Goal: Information Seeking & Learning: Understand process/instructions

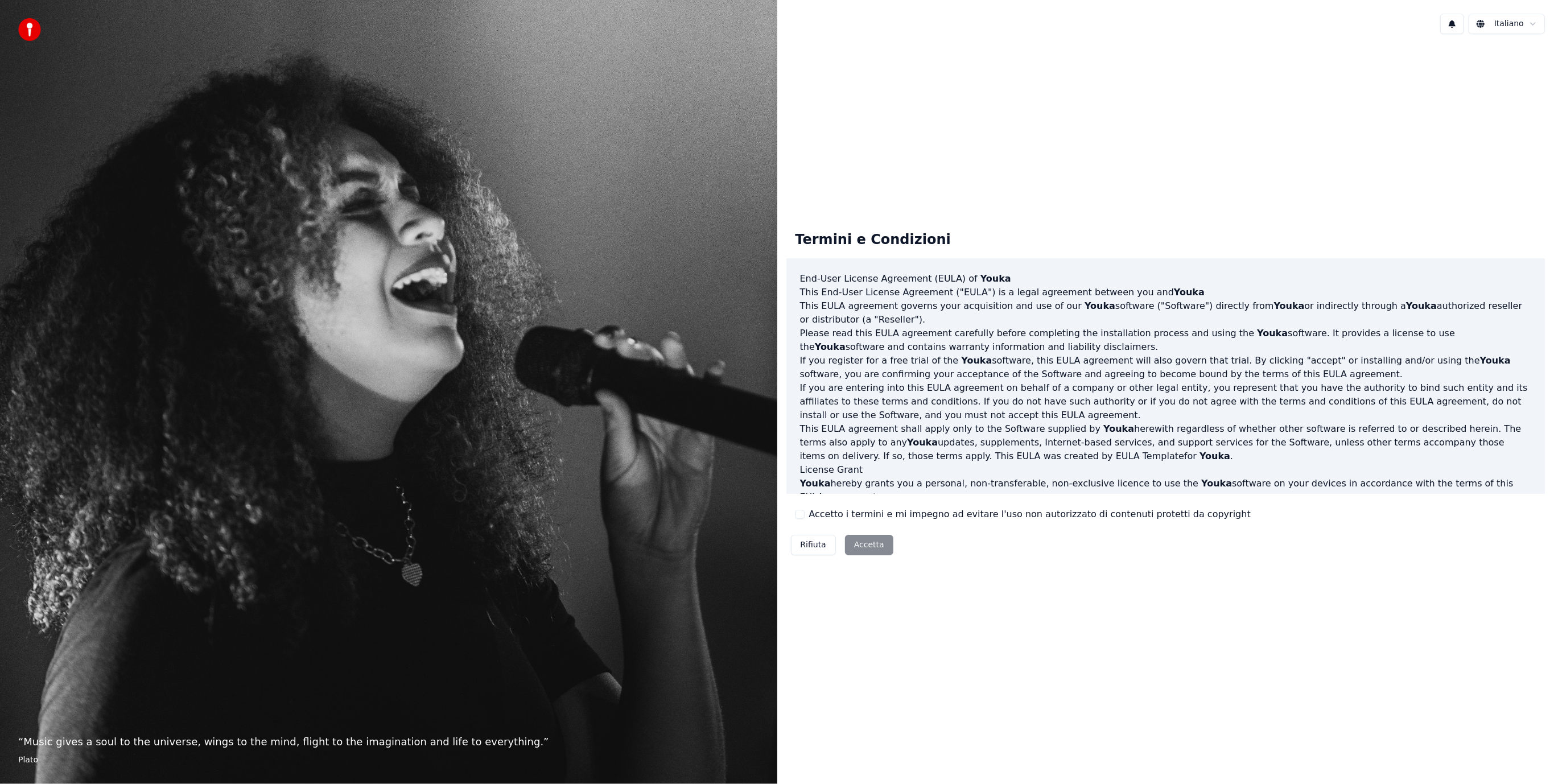
click at [855, 544] on div "Rifiuta Accetta" at bounding box center [842, 545] width 112 height 29
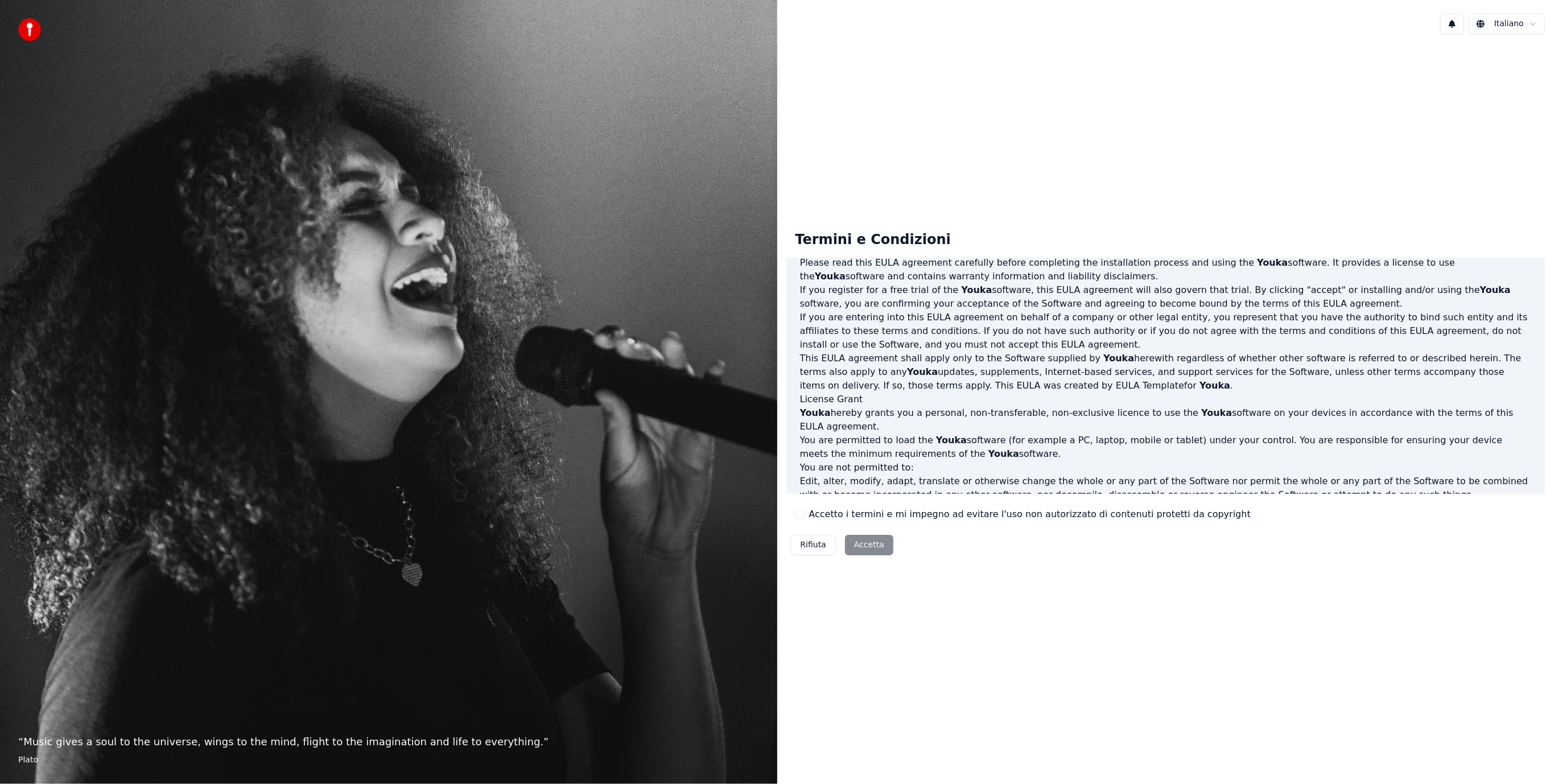
scroll to position [269, 0]
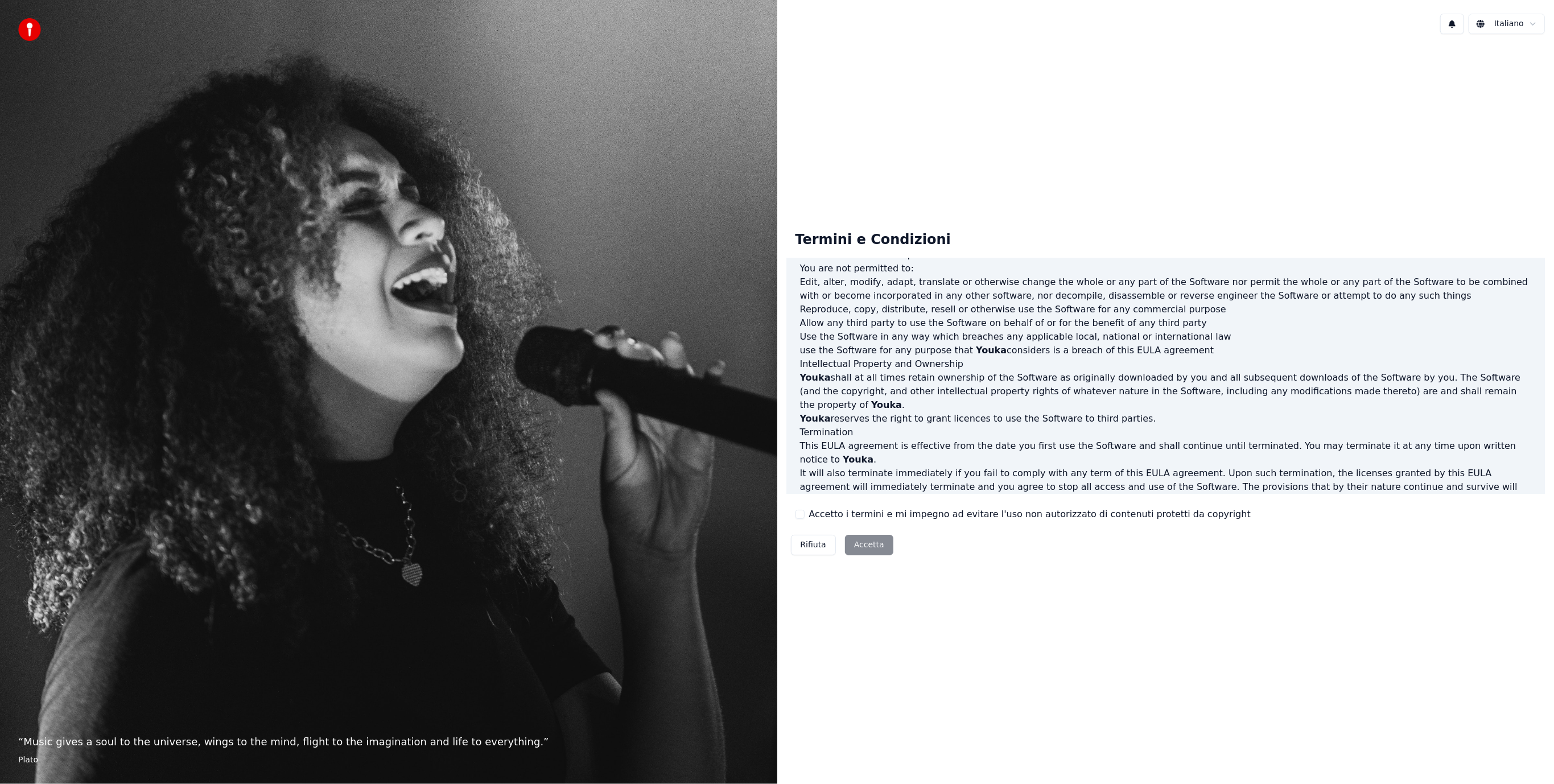
click at [872, 536] on div "Rifiuta Accetta" at bounding box center [842, 545] width 112 height 29
click at [873, 544] on div "Rifiuta Accetta" at bounding box center [842, 545] width 112 height 29
click at [829, 514] on label "Accetto i termini e mi impegno ad evitare l'uso non autorizzato di contenuti pr…" at bounding box center [1030, 515] width 442 height 14
click at [805, 514] on button "Accetto i termini e mi impegno ad evitare l'uso non autorizzato di contenuti pr…" at bounding box center [800, 514] width 9 height 9
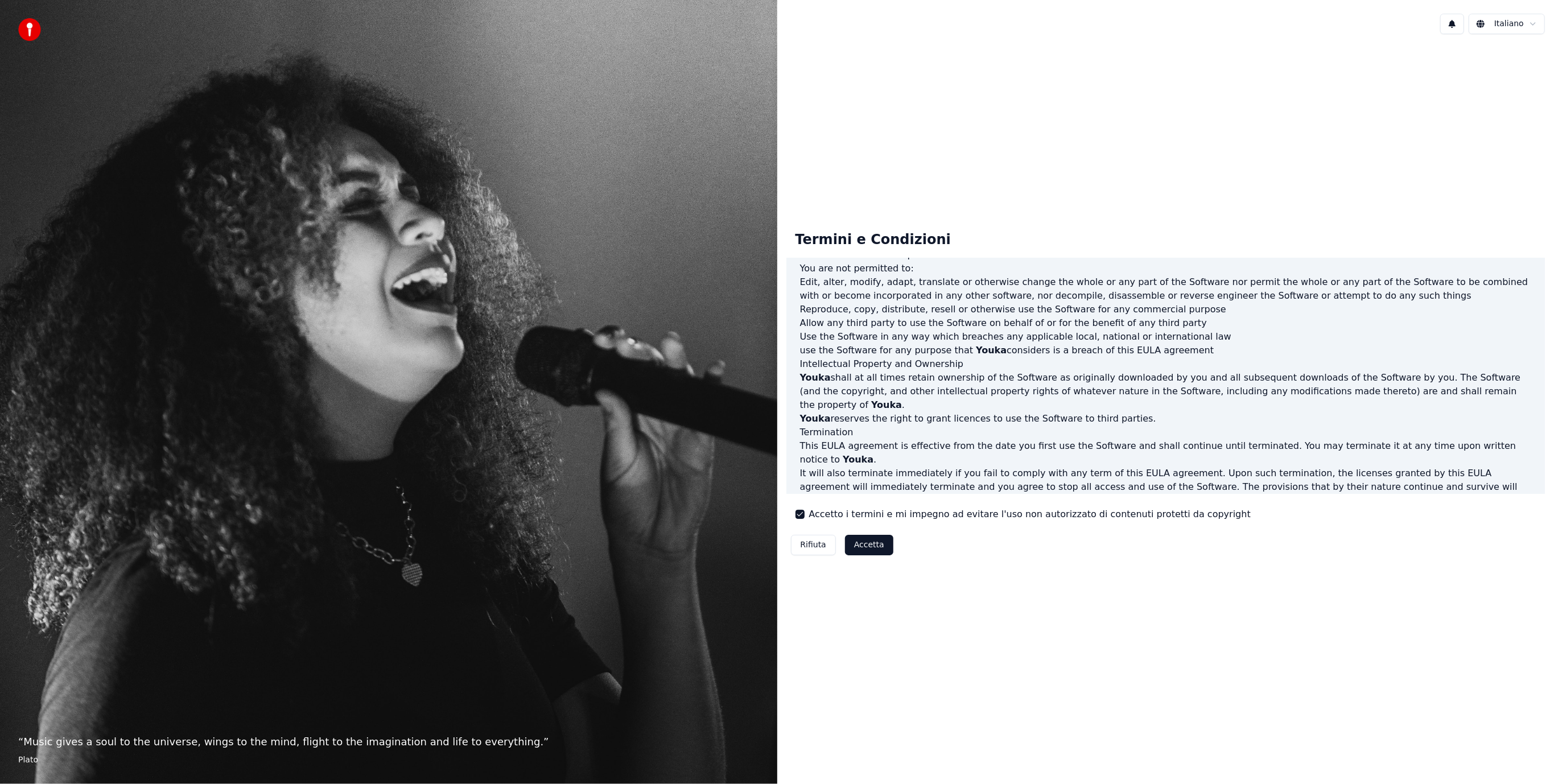
click at [859, 543] on button "Accetta" at bounding box center [870, 545] width 49 height 20
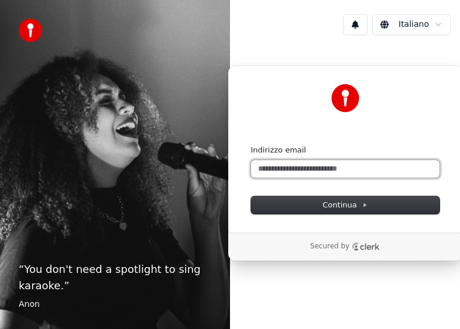
click at [317, 170] on input "Indirizzo email" at bounding box center [345, 169] width 188 height 18
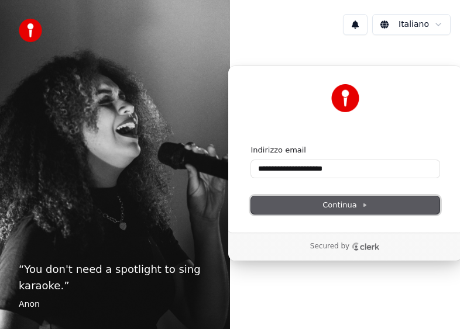
click at [349, 204] on span "Continua" at bounding box center [344, 205] width 44 height 11
type input "**********"
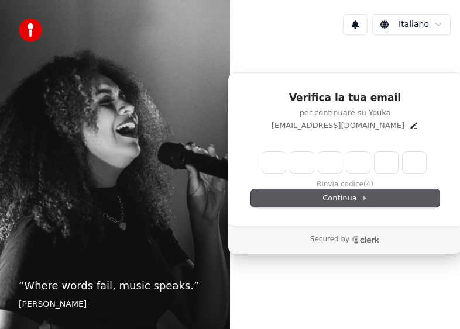
type input "*"
type input "**"
type input "*"
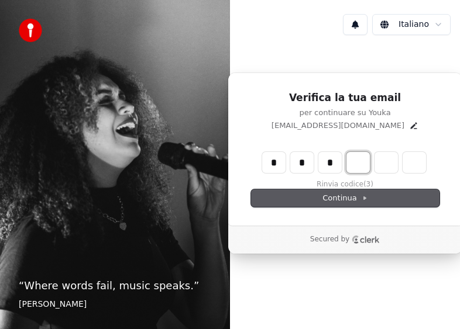
type input "***"
type input "*"
type input "****"
type input "*"
type input "******"
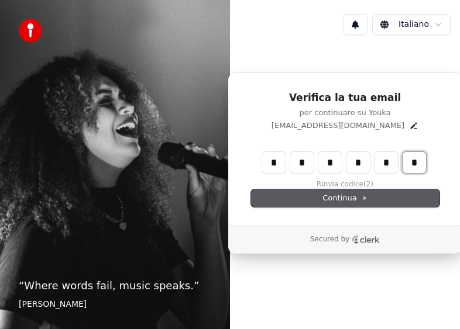
type input "*"
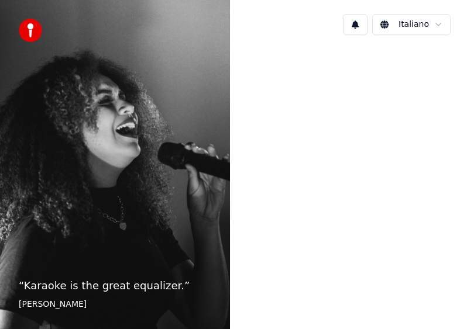
click at [324, 137] on div at bounding box center [345, 163] width 230 height 238
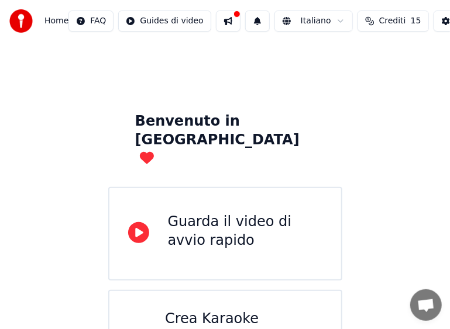
scroll to position [33, 0]
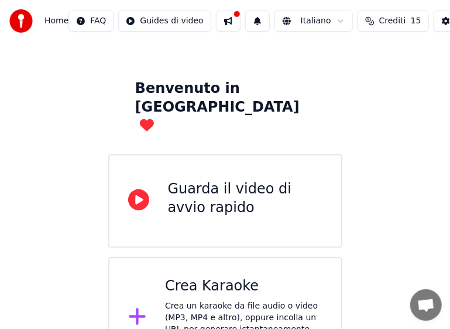
click at [205, 154] on div "Guarda il video di avvio rapido" at bounding box center [225, 201] width 234 height 94
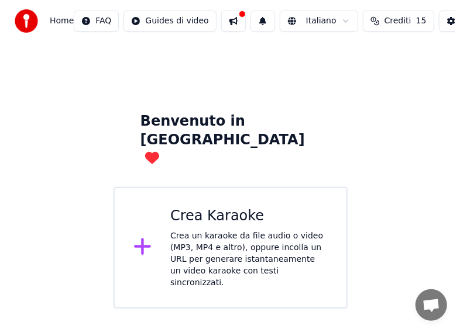
scroll to position [0, 0]
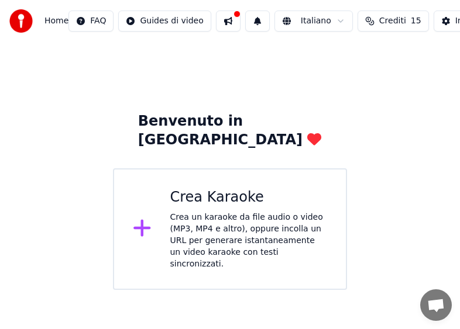
click at [380, 25] on span "Crediti" at bounding box center [392, 21] width 27 height 12
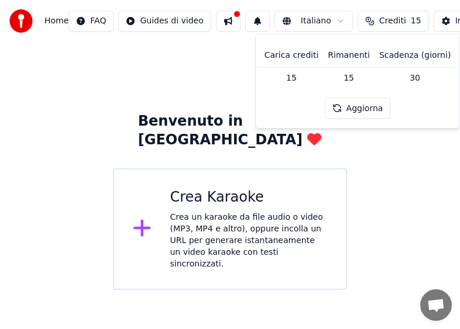
click at [290, 56] on th "Carica crediti" at bounding box center [292, 55] width 64 height 23
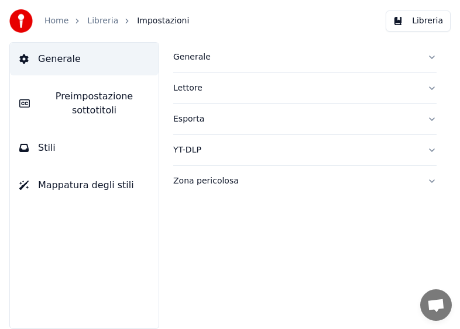
click at [411, 16] on button "Libreria" at bounding box center [417, 21] width 65 height 21
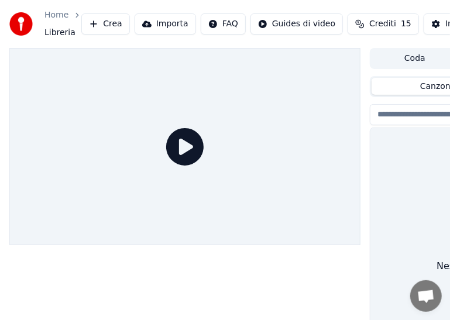
click at [19, 22] on img at bounding box center [20, 23] width 23 height 23
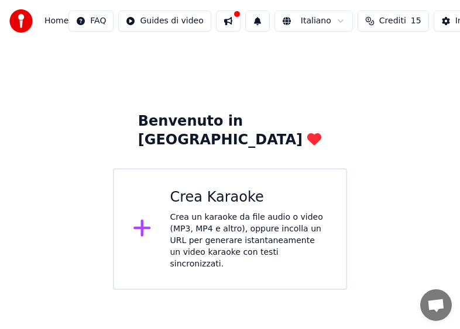
click at [218, 23] on button at bounding box center [228, 21] width 25 height 21
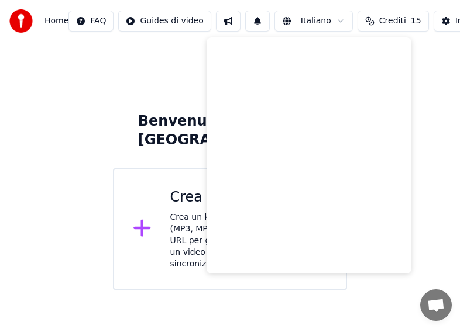
click at [173, 55] on div "Benvenuto in Youka Crea Karaoke Crea un karaoke da file audio o video (MP3, MP4…" at bounding box center [230, 166] width 460 height 248
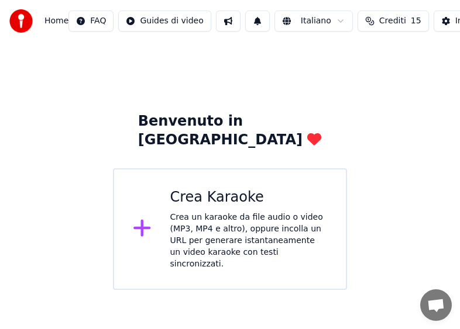
click at [144, 23] on html "Home FAQ Guides di video Italiano Crediti 15 Impostazioni Benvenuto in Youka Cr…" at bounding box center [230, 145] width 460 height 290
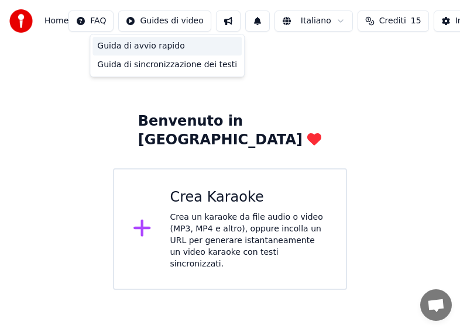
click at [141, 46] on div "Guida di avvio rapido" at bounding box center [166, 46] width 149 height 19
